Goal: Information Seeking & Learning: Check status

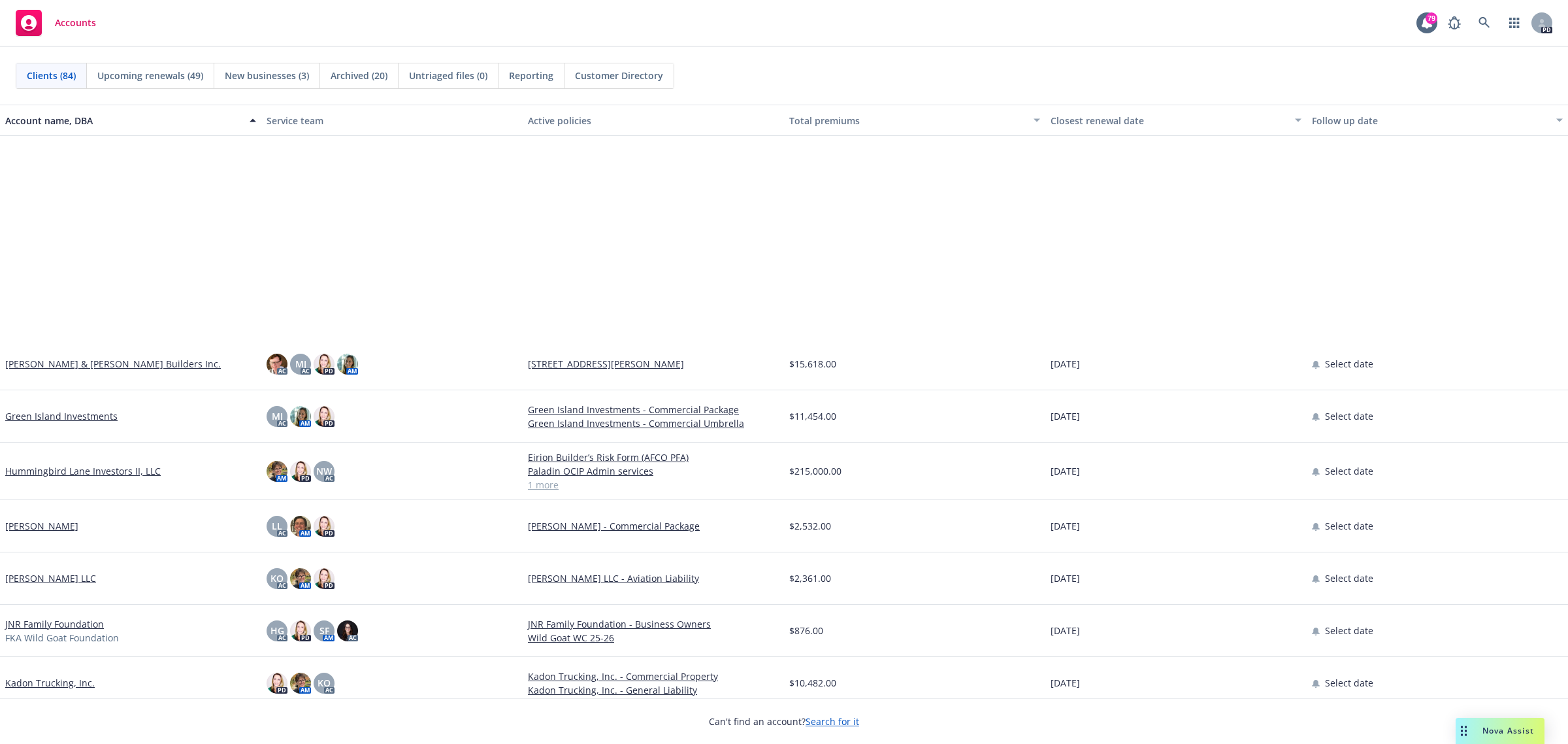
scroll to position [1961, 0]
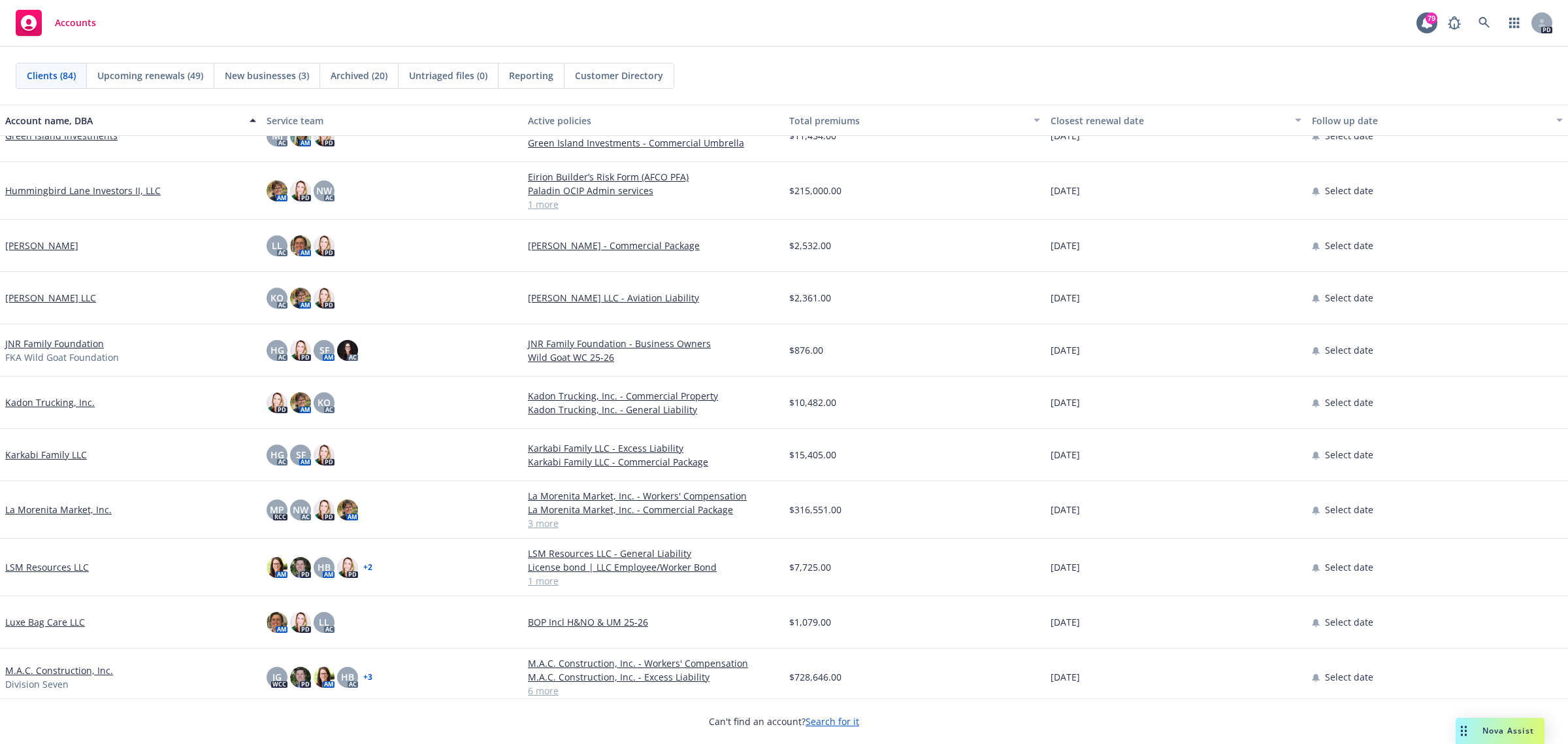
click at [52, 566] on link "LSM Resources LLC" at bounding box center [48, 566] width 84 height 14
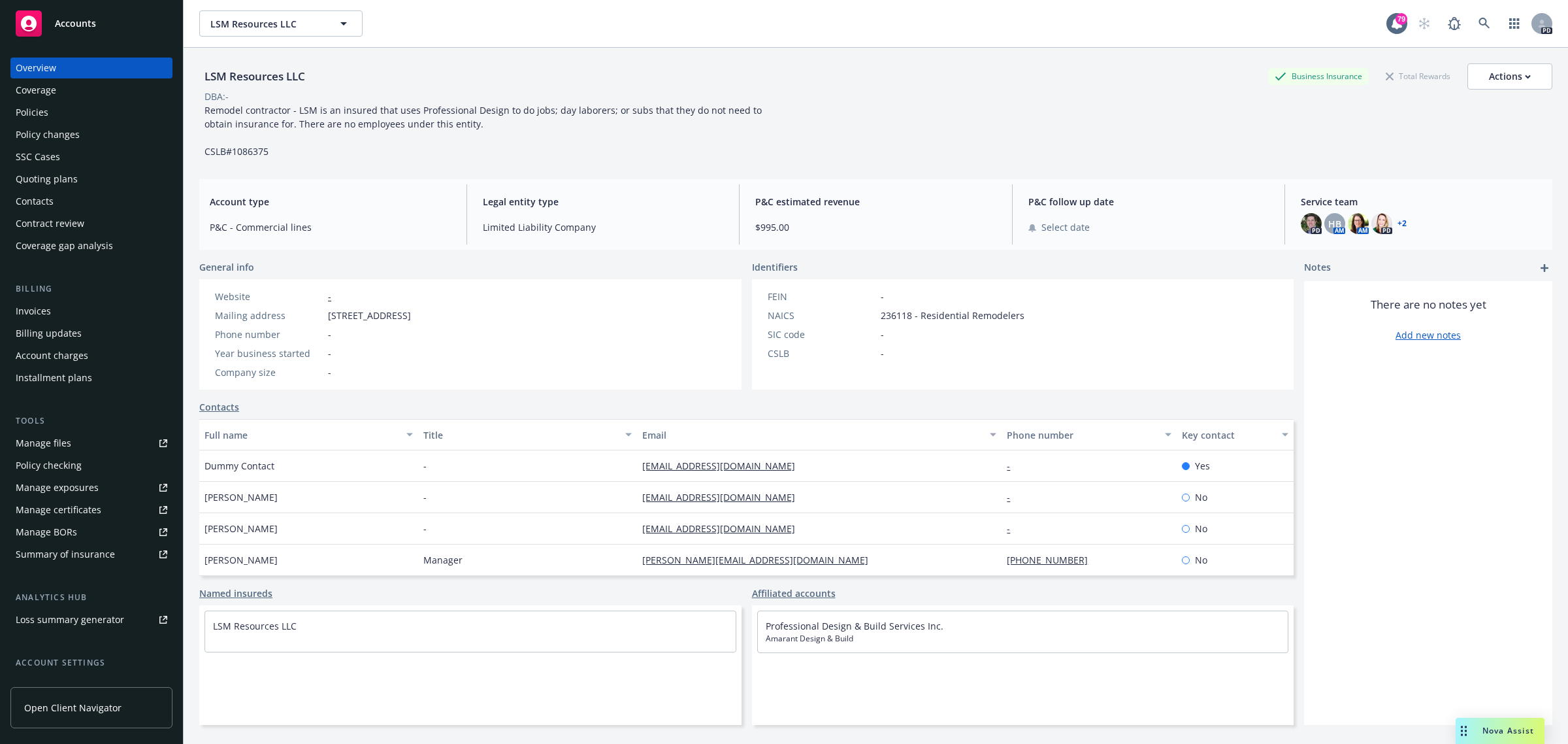
click at [37, 112] on div "Policies" at bounding box center [32, 112] width 33 height 21
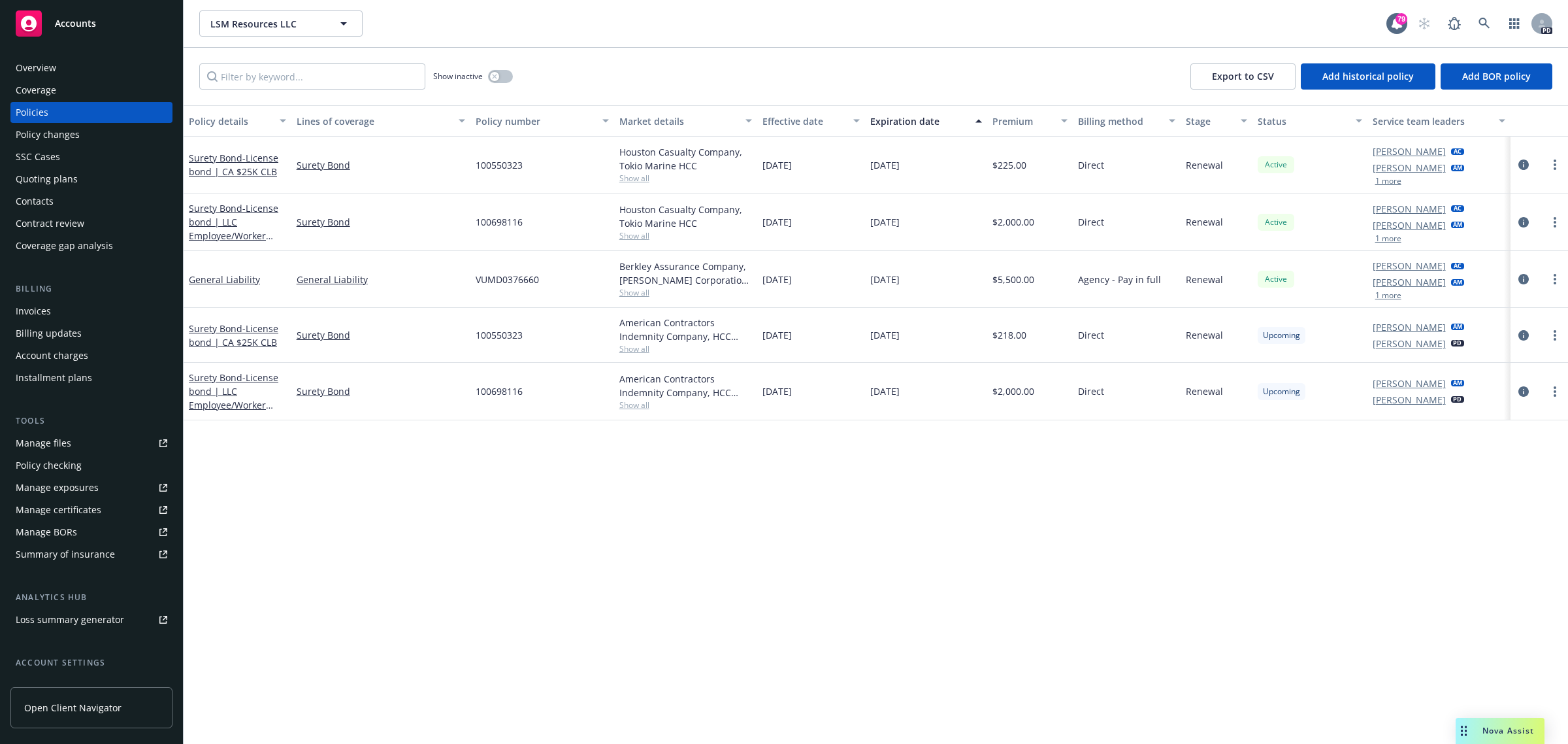
click at [66, 19] on span "Accounts" at bounding box center [76, 23] width 41 height 10
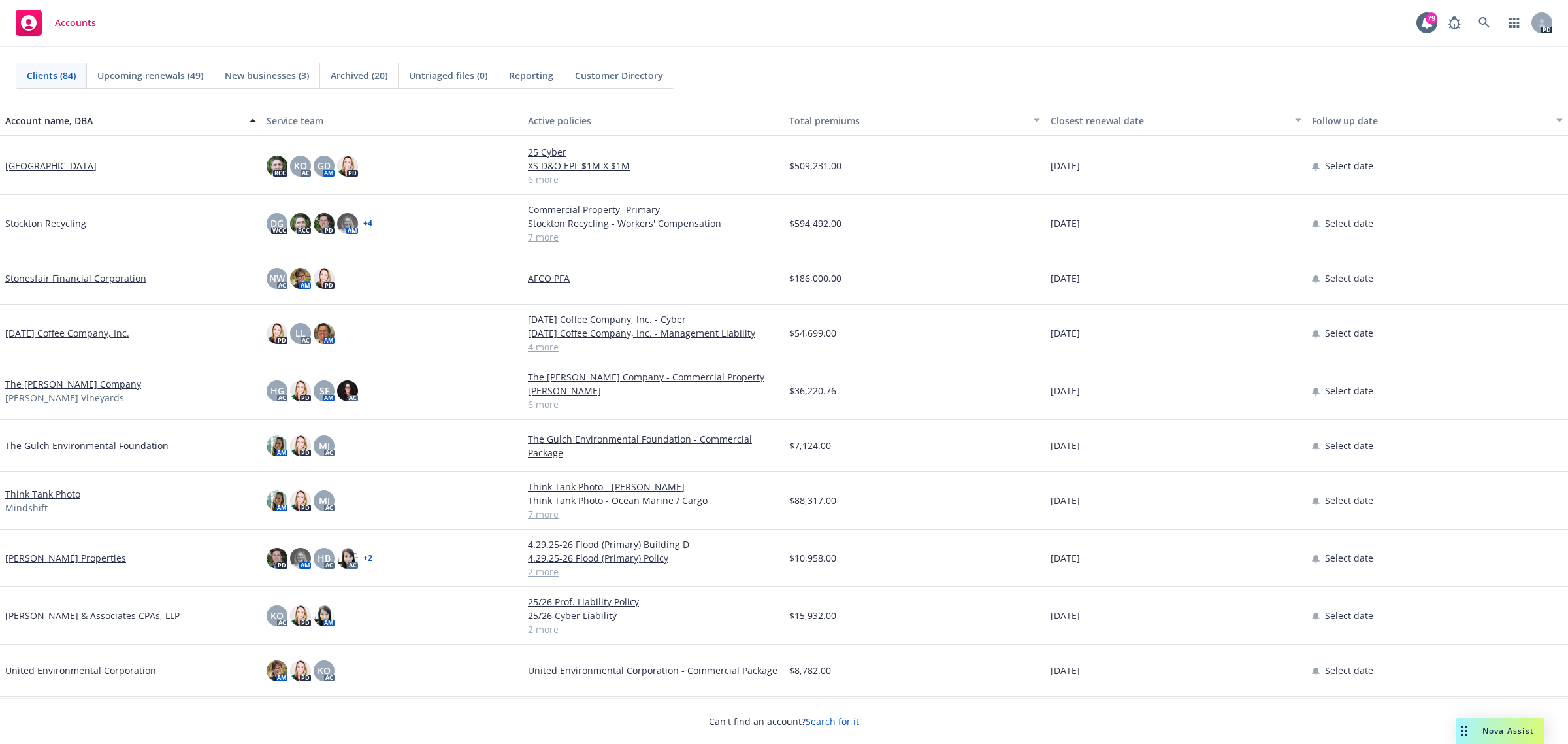
scroll to position [3758, 0]
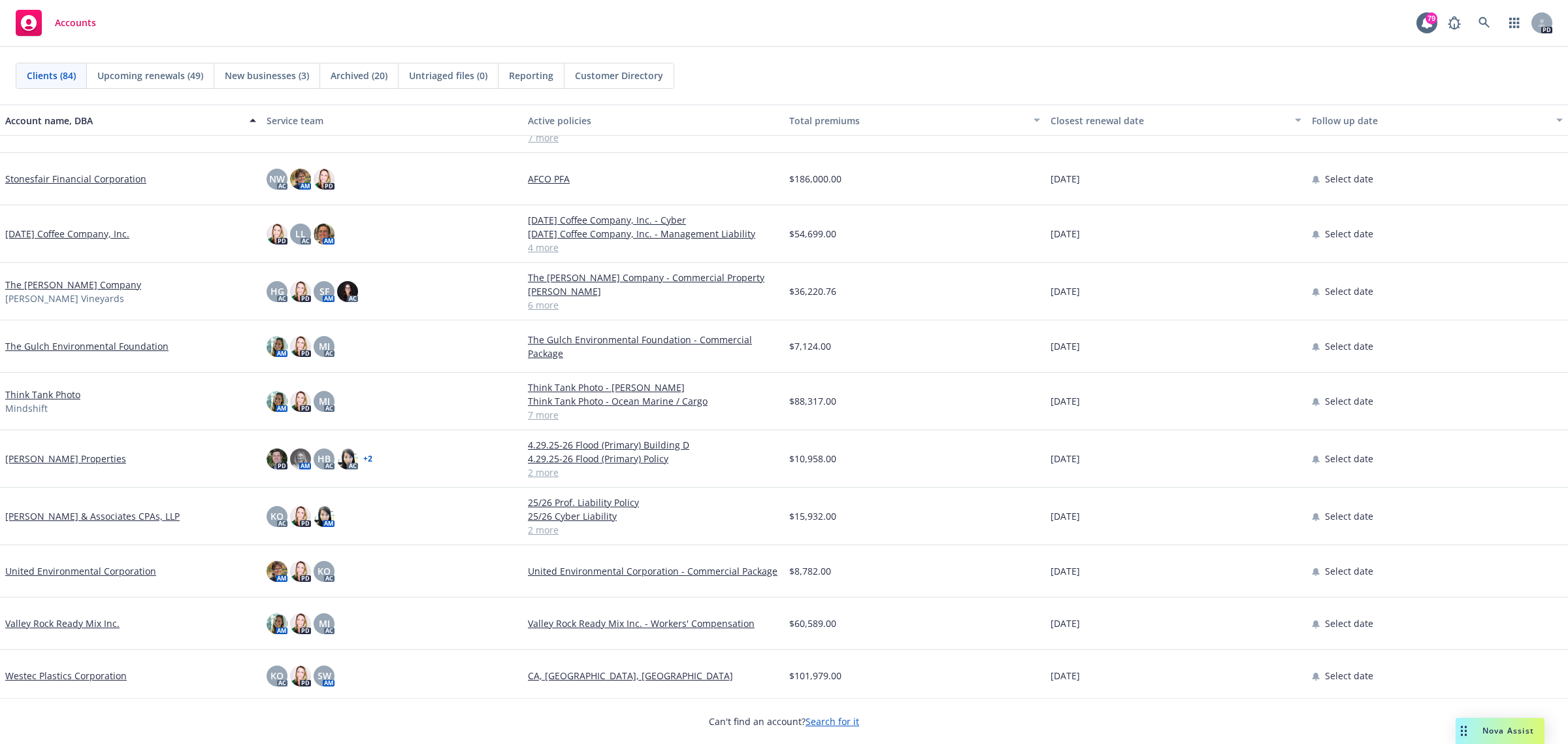
click at [62, 344] on link "The Gulch Environmental Foundation" at bounding box center [87, 346] width 164 height 14
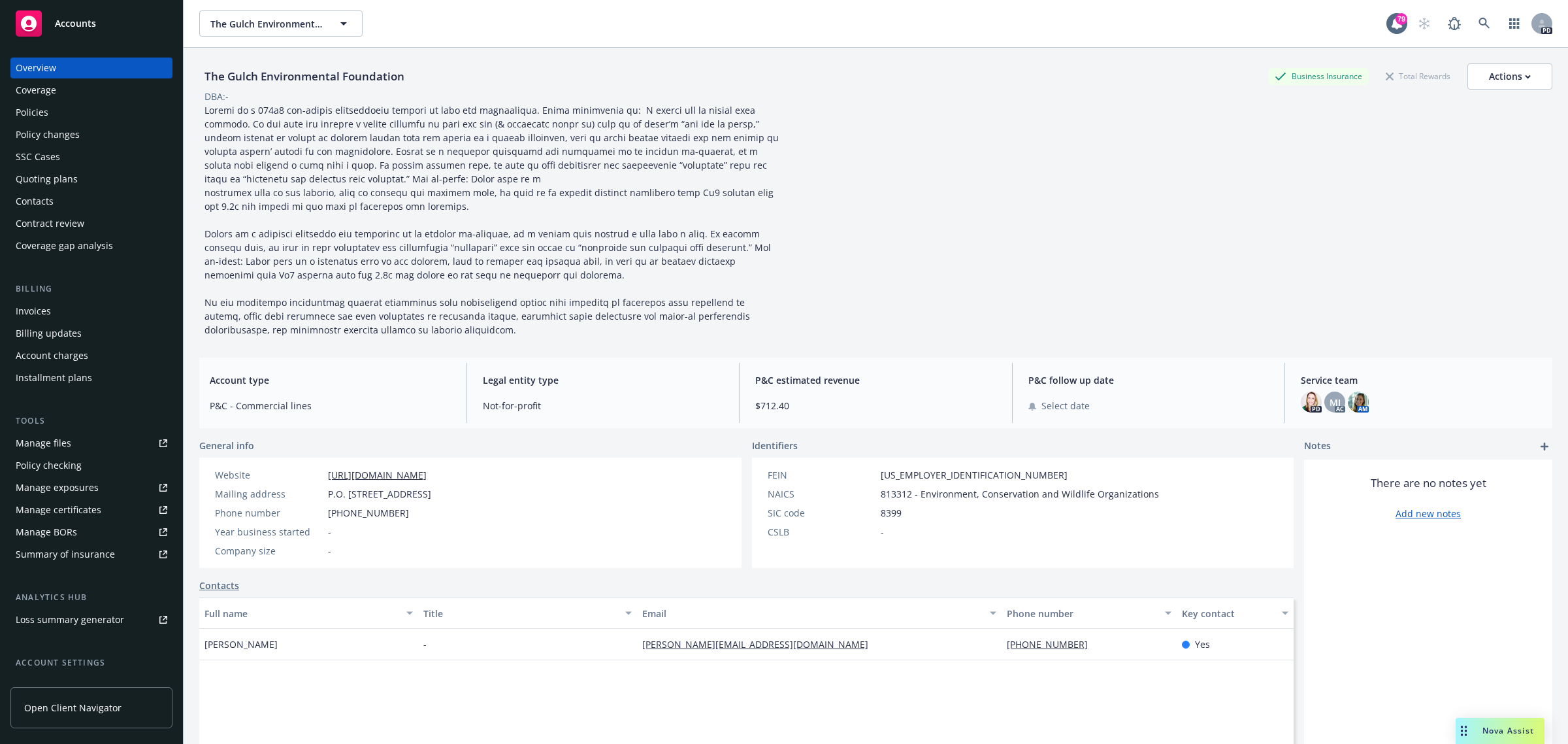
click at [41, 112] on div "Policies" at bounding box center [32, 112] width 33 height 21
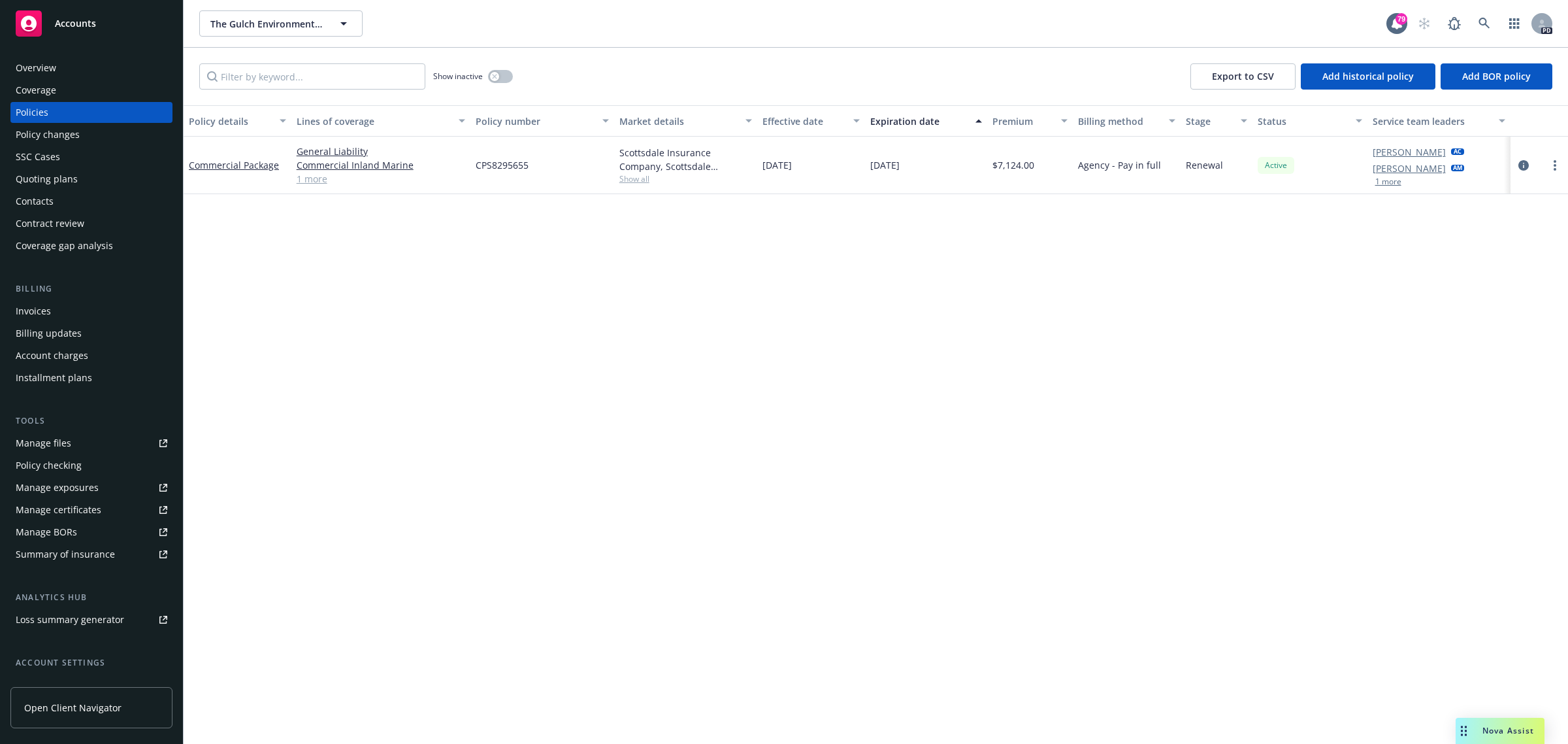
click at [73, 21] on span "Accounts" at bounding box center [76, 23] width 41 height 10
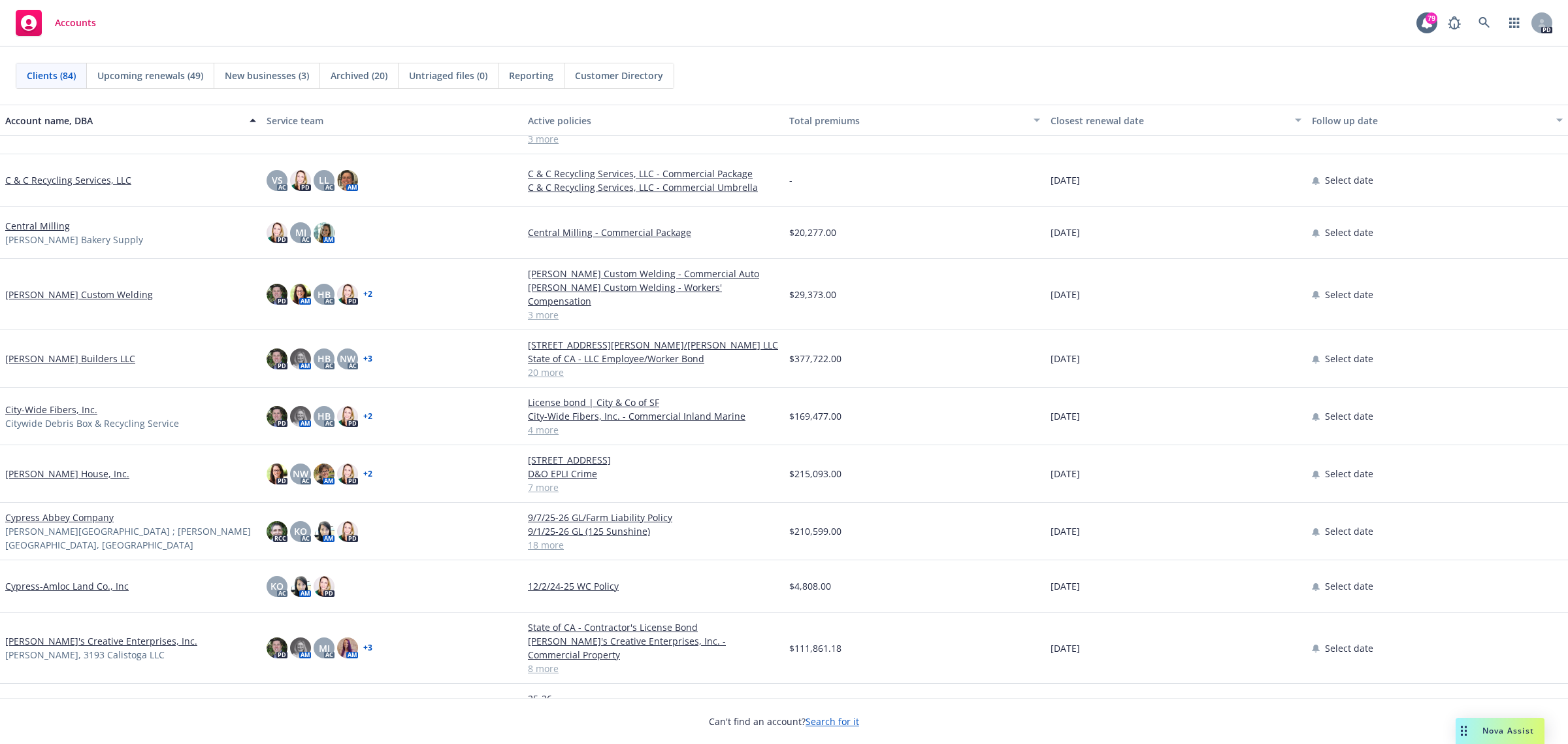
scroll to position [1389, 0]
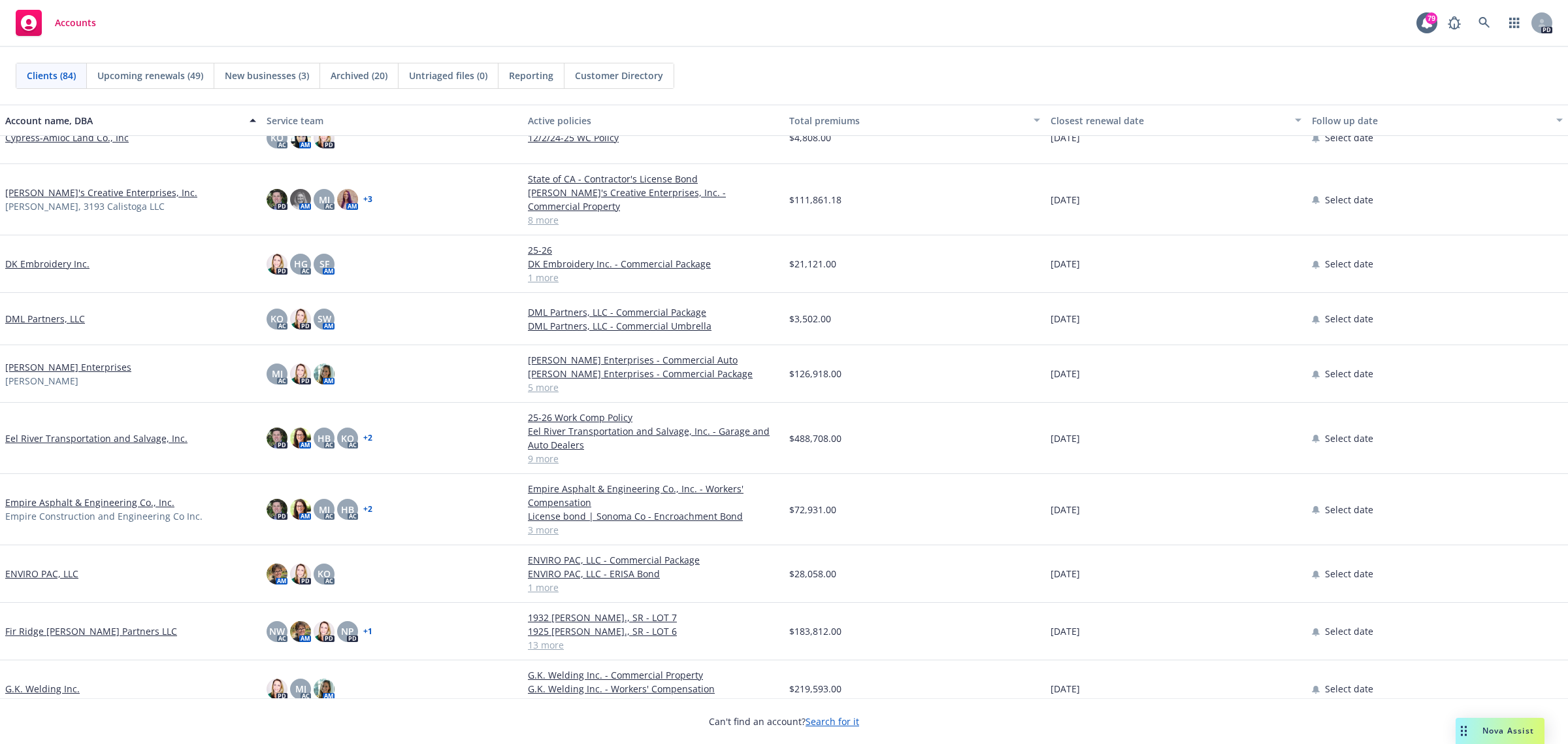
click at [50, 186] on link "[PERSON_NAME]'s Creative Enterprises, Inc." at bounding box center [102, 193] width 192 height 14
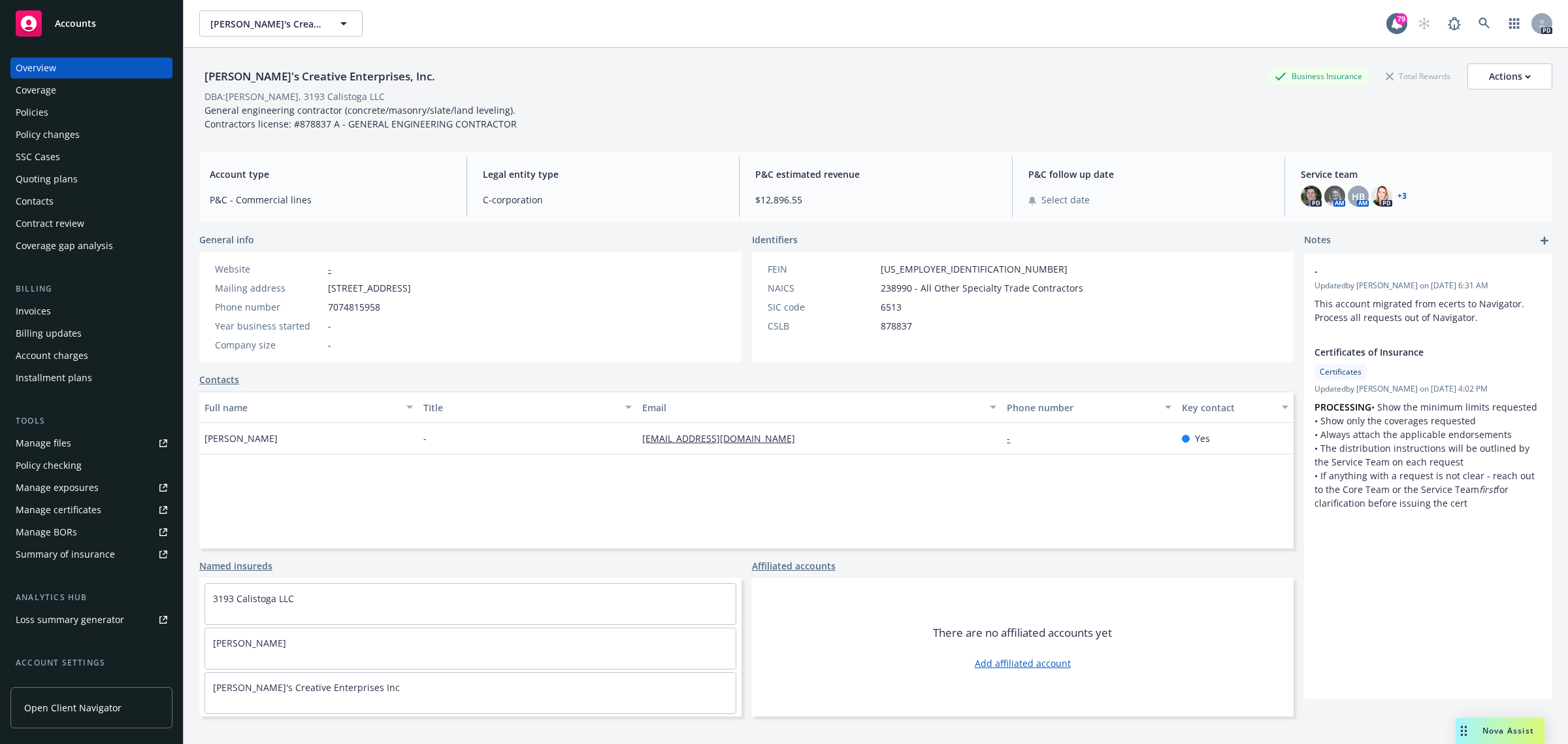
click at [36, 108] on div "Policies" at bounding box center [32, 112] width 33 height 21
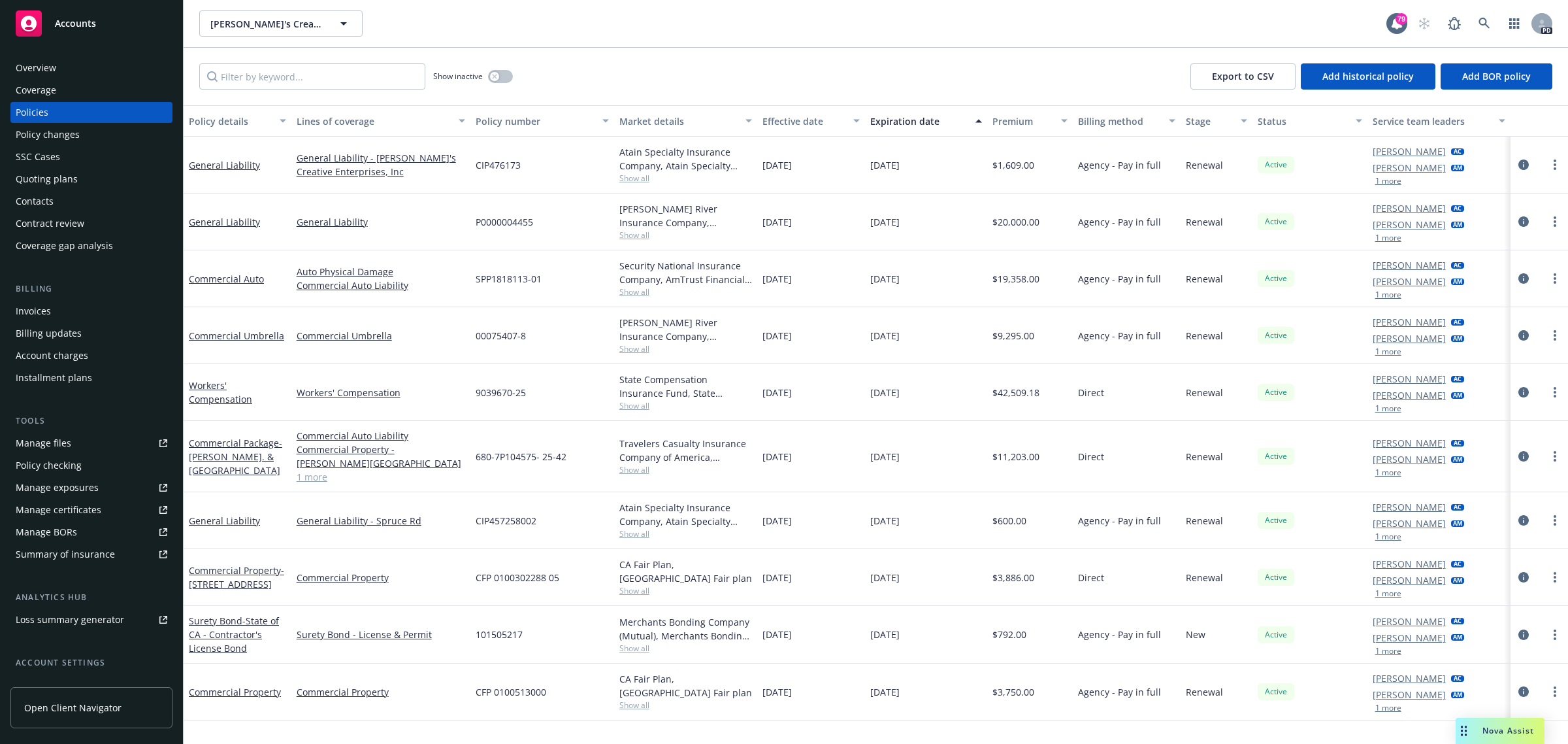
click at [70, 19] on span "Accounts" at bounding box center [76, 23] width 41 height 10
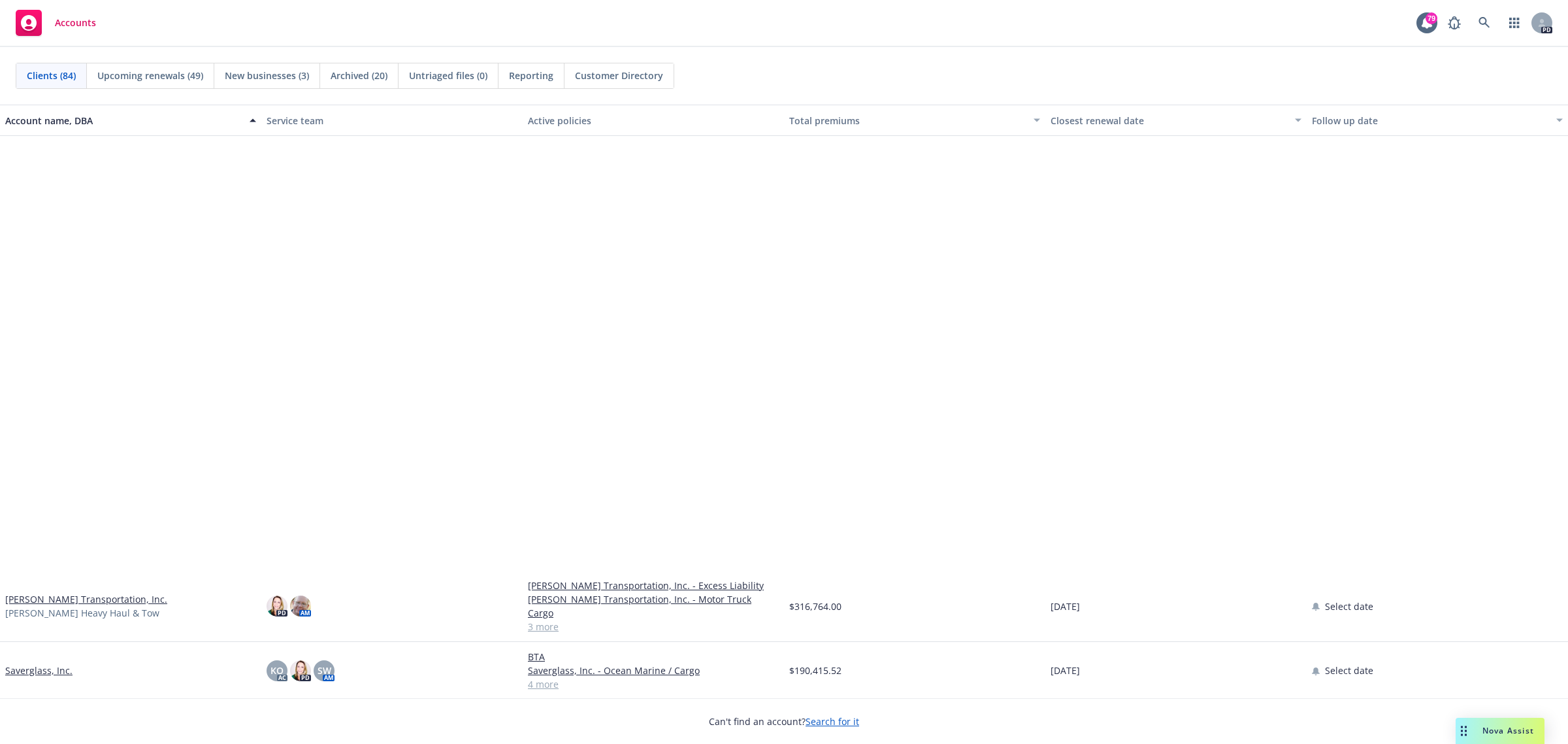
scroll to position [3350, 0]
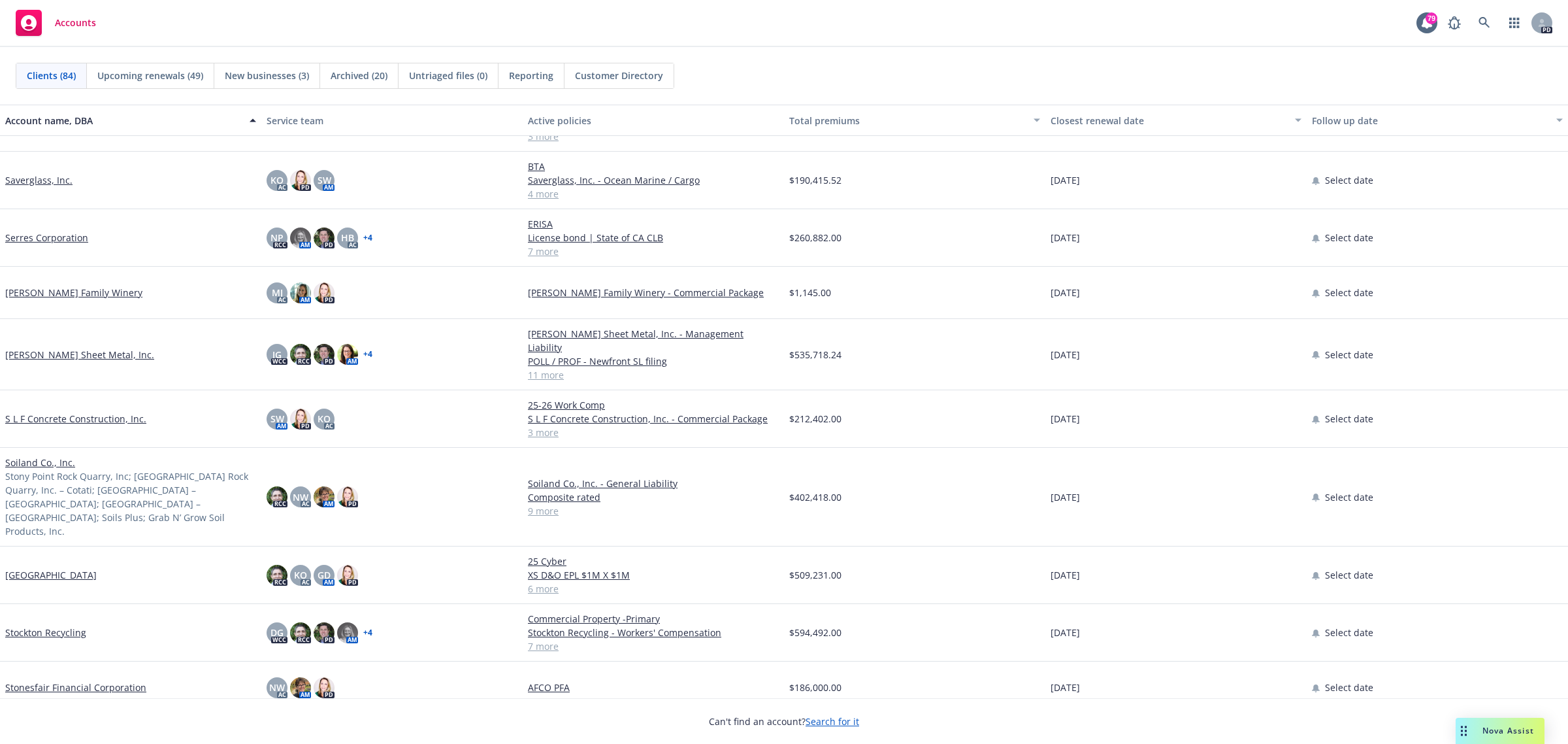
click at [72, 348] on link "[PERSON_NAME] Sheet Metal, Inc." at bounding box center [79, 354] width 149 height 14
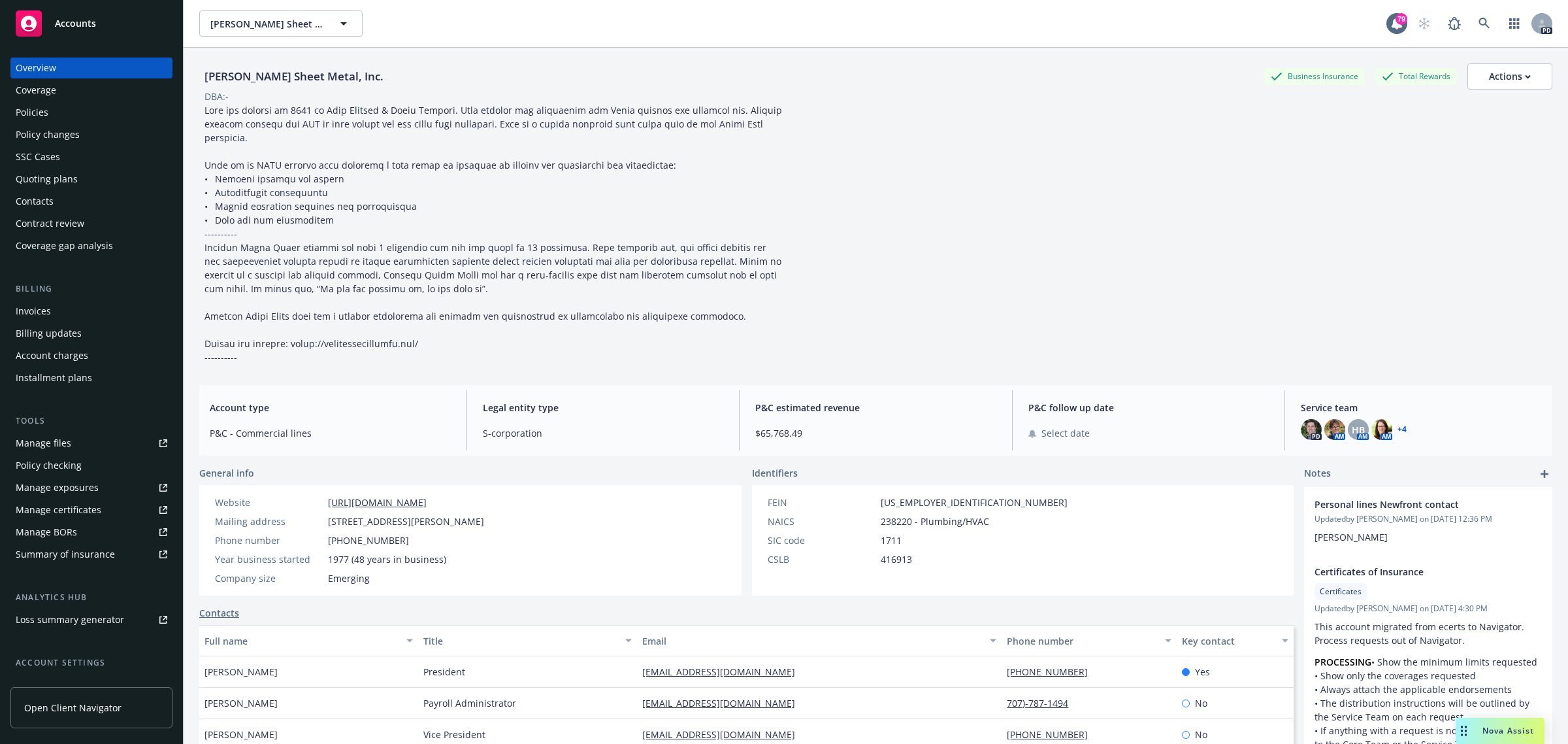
click at [32, 116] on div "Policies" at bounding box center [32, 112] width 33 height 21
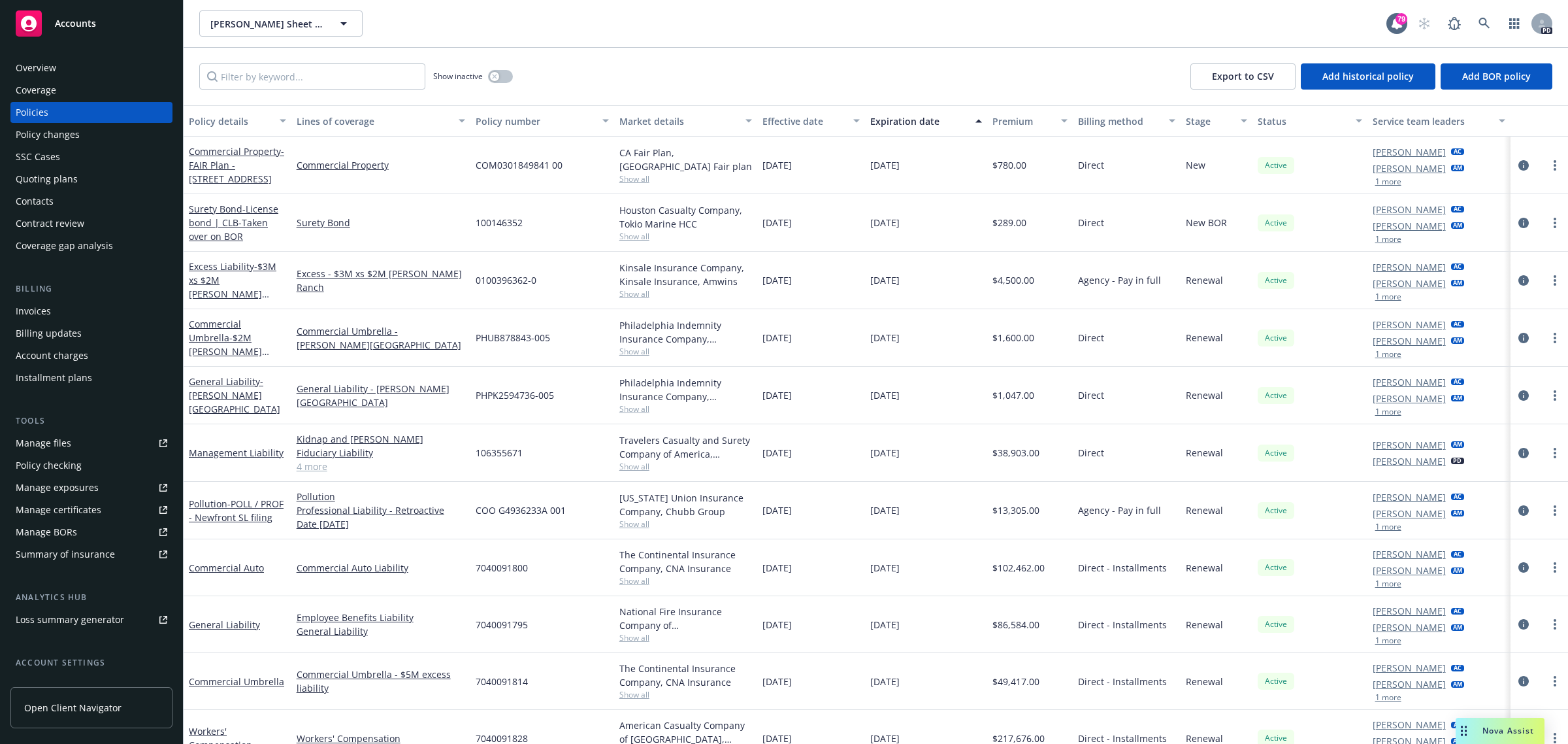
click at [80, 13] on div "Accounts" at bounding box center [92, 23] width 151 height 26
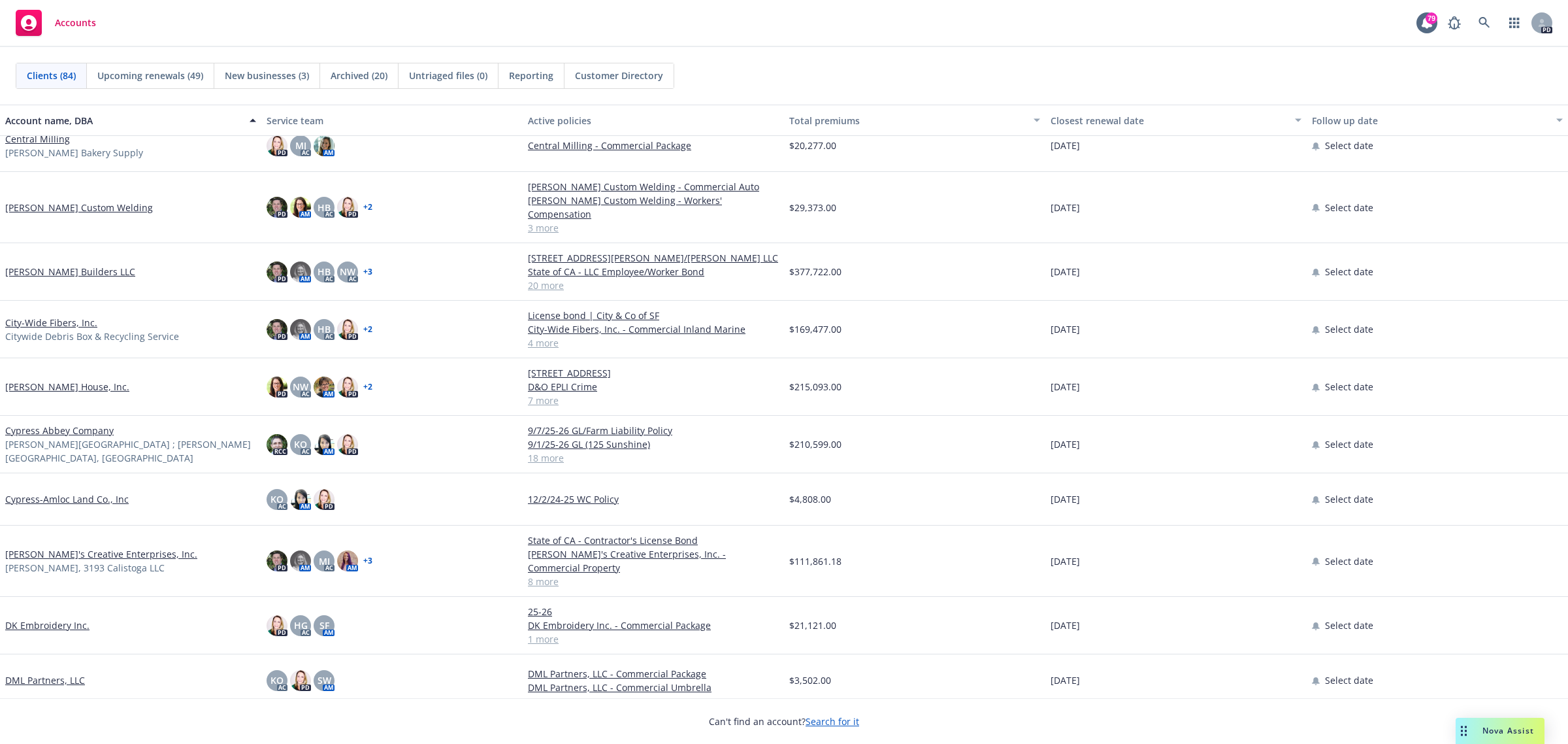
scroll to position [1552, 0]
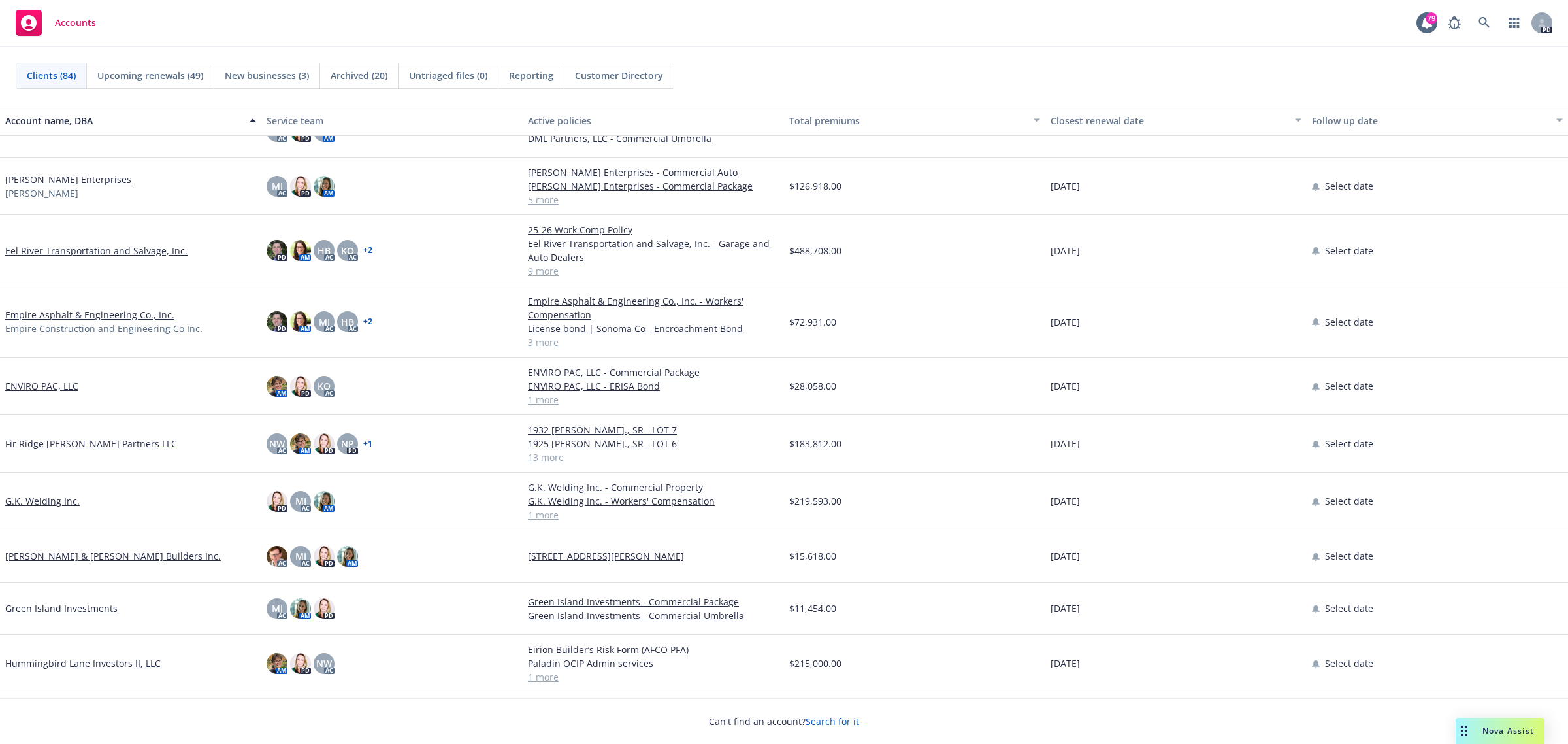
click at [55, 179] on link "[PERSON_NAME] Enterprises" at bounding box center [68, 179] width 126 height 14
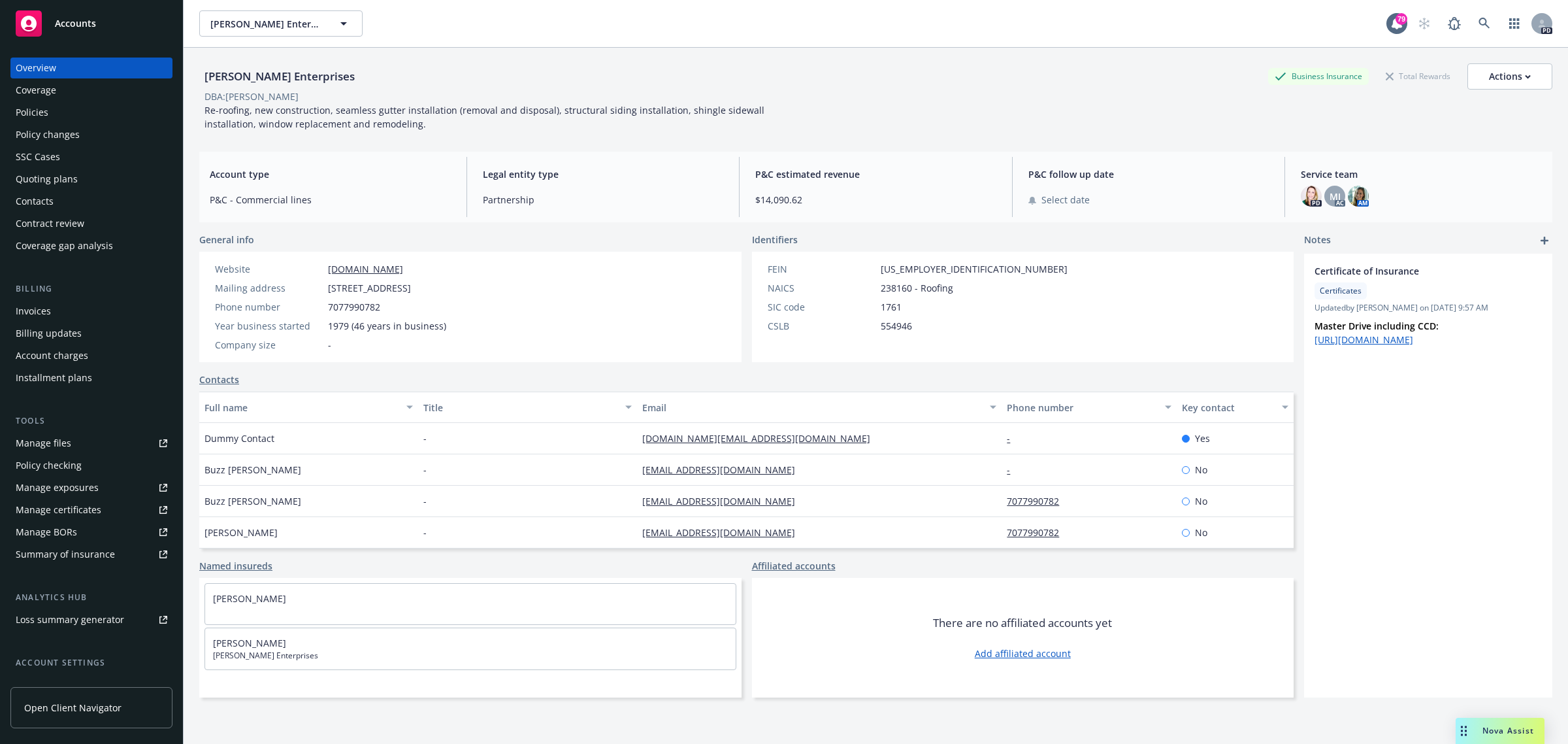
click at [23, 102] on div "Policies" at bounding box center [32, 112] width 33 height 21
